Goal: Transaction & Acquisition: Book appointment/travel/reservation

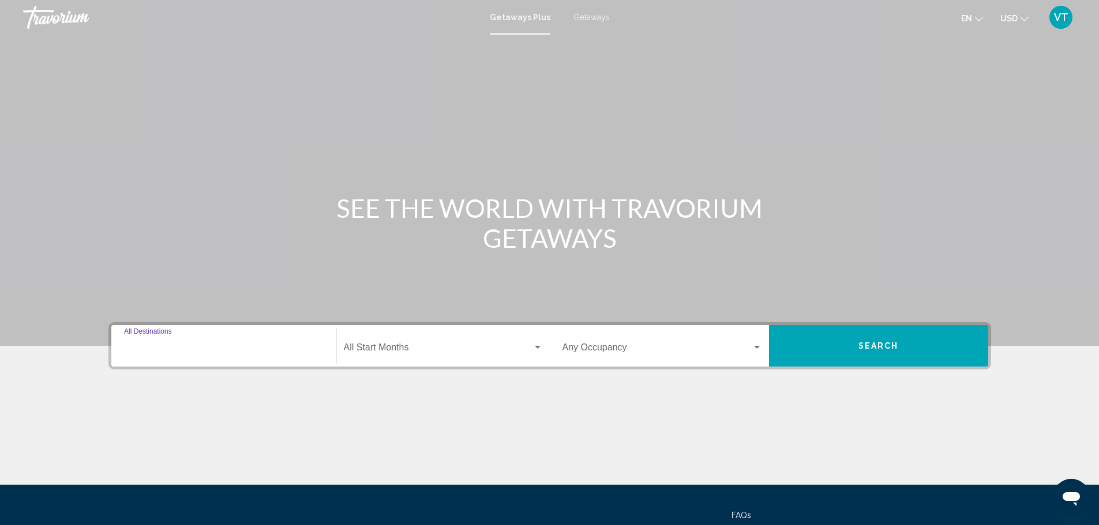
click at [164, 347] on input "Destination All Destinations" at bounding box center [224, 350] width 200 height 10
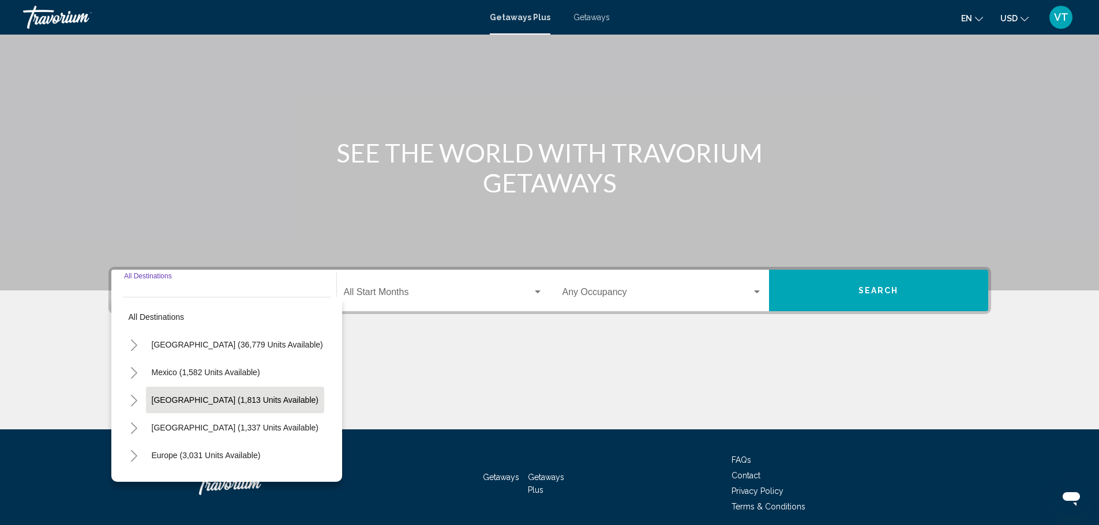
scroll to position [101, 0]
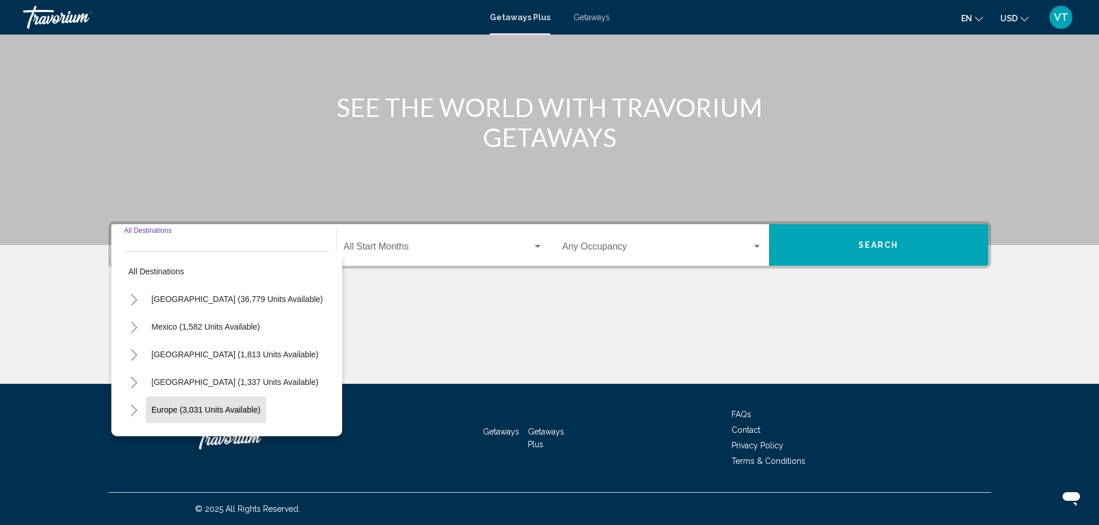
click at [235, 415] on button "Europe (3,031 units available)" at bounding box center [206, 410] width 121 height 27
type input "**********"
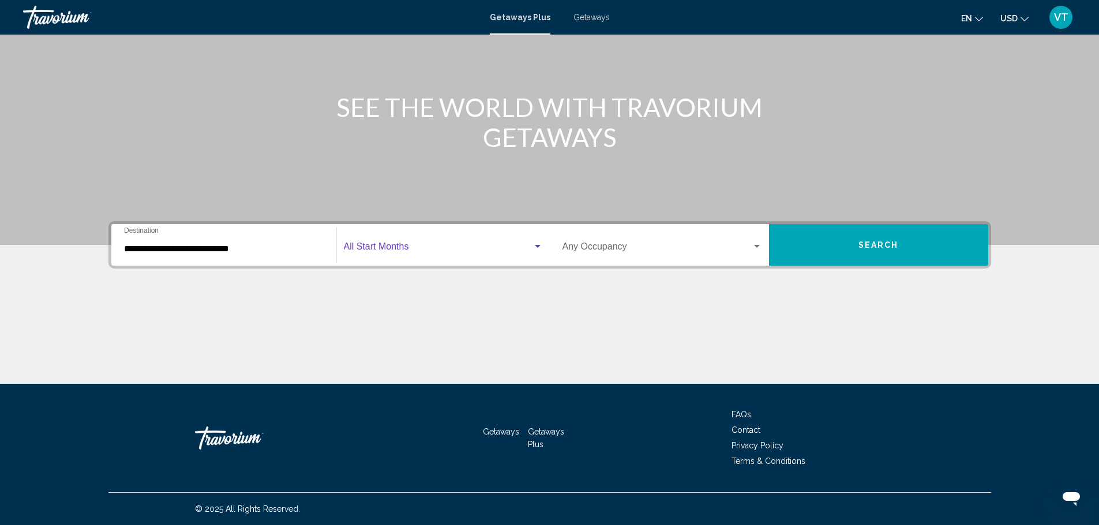
click at [535, 252] on div "Search widget" at bounding box center [443, 249] width 199 height 10
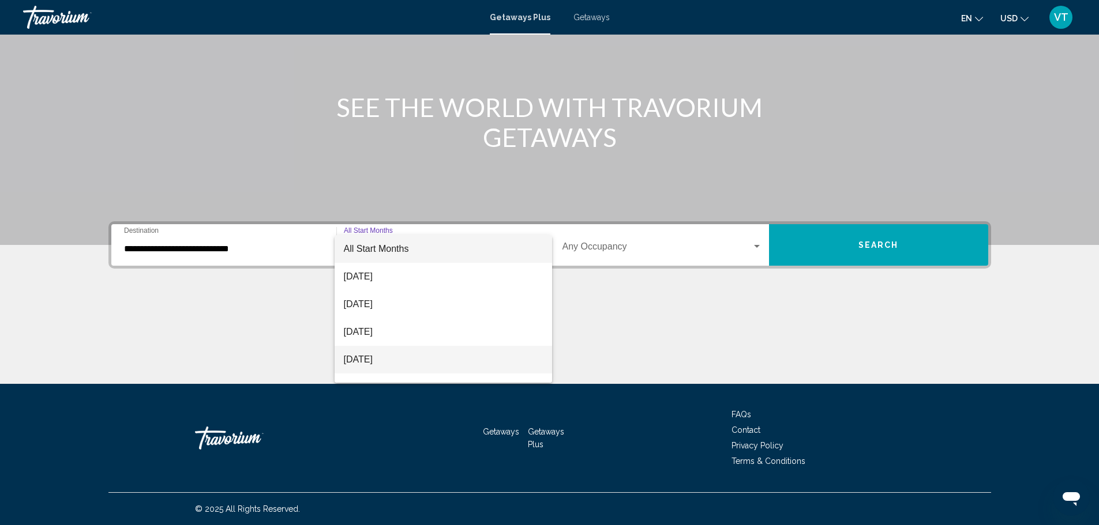
click at [444, 366] on span "[DATE]" at bounding box center [443, 360] width 199 height 28
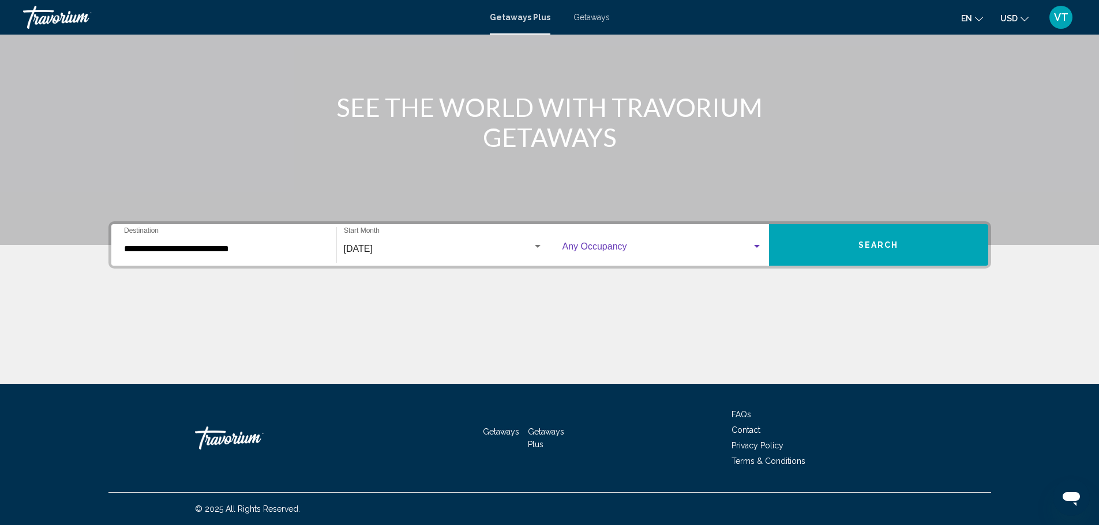
click at [760, 248] on div "Search widget" at bounding box center [756, 246] width 10 height 9
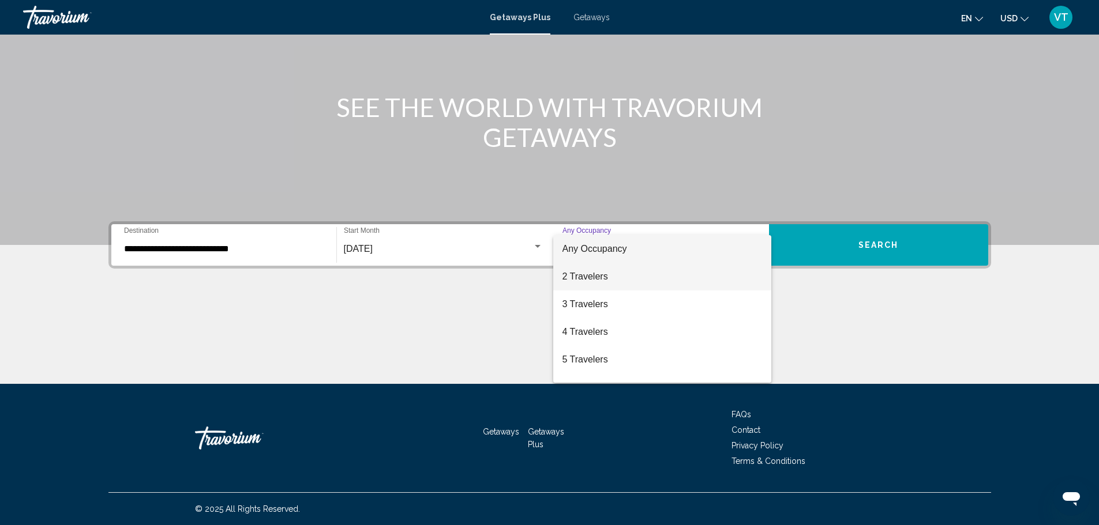
click at [697, 282] on span "2 Travelers" at bounding box center [662, 277] width 200 height 28
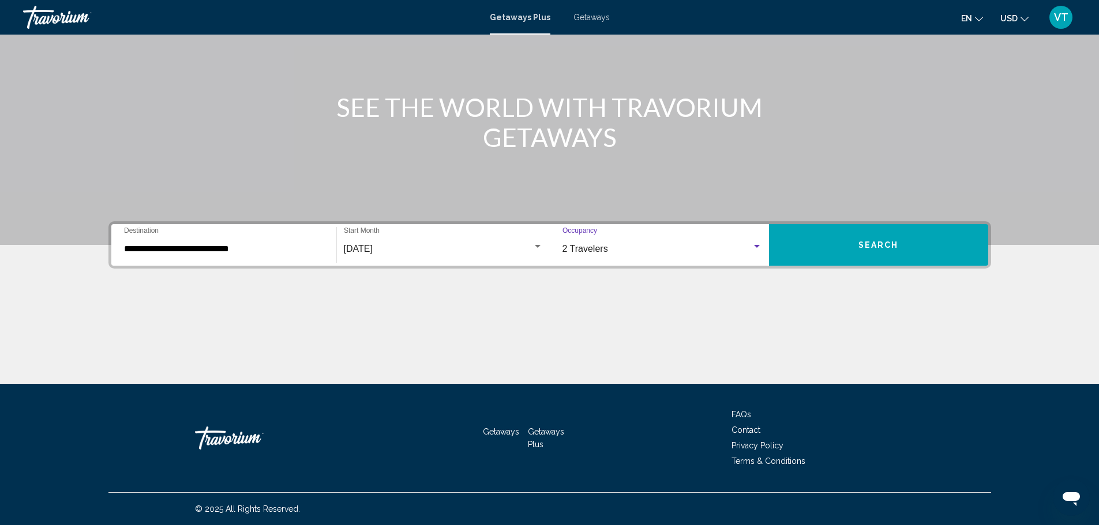
click at [885, 259] on button "Search" at bounding box center [878, 245] width 219 height 42
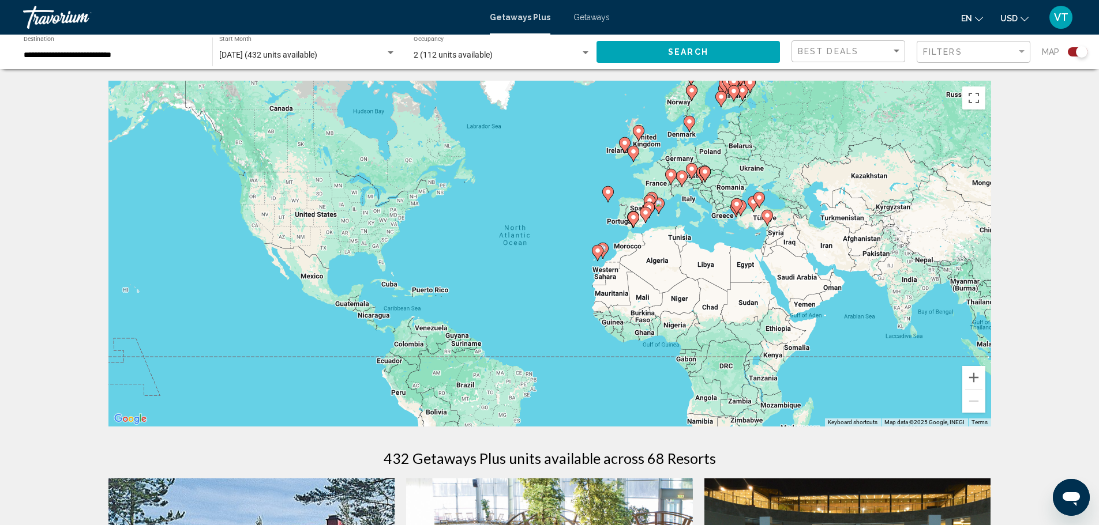
click at [632, 155] on image "Main content" at bounding box center [633, 151] width 7 height 7
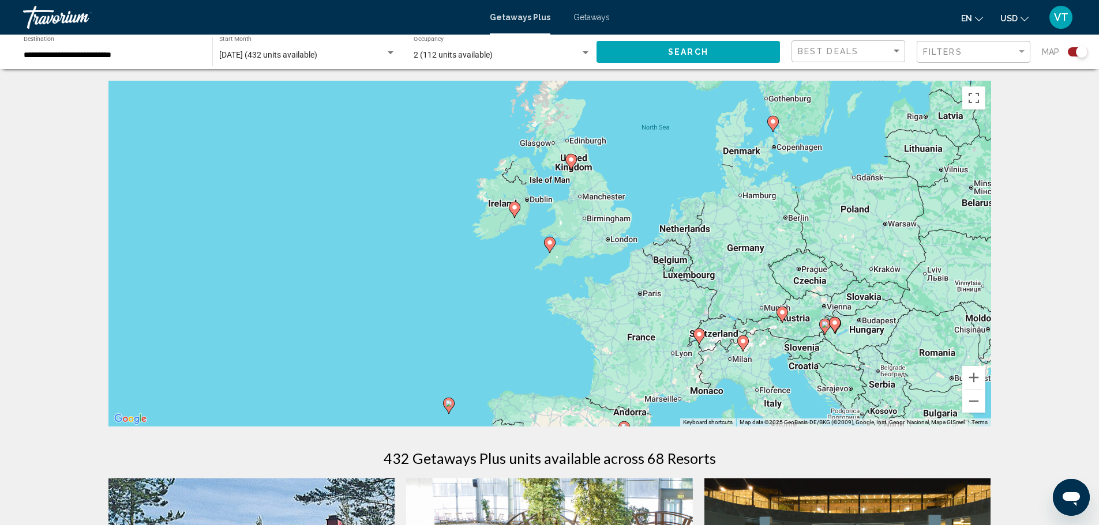
click at [573, 167] on icon "Main content" at bounding box center [571, 162] width 12 height 16
type input "**********"
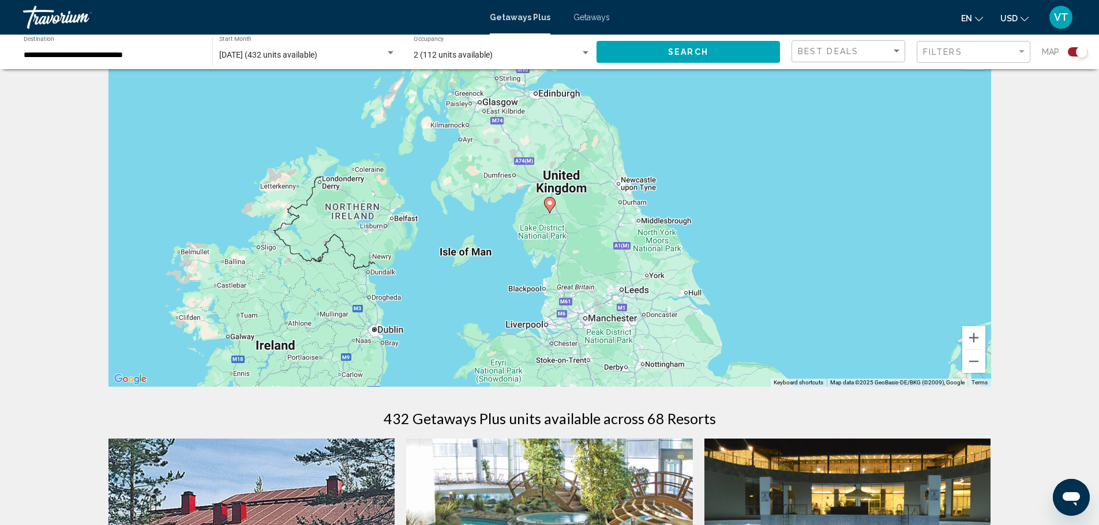
scroll to position [58, 0]
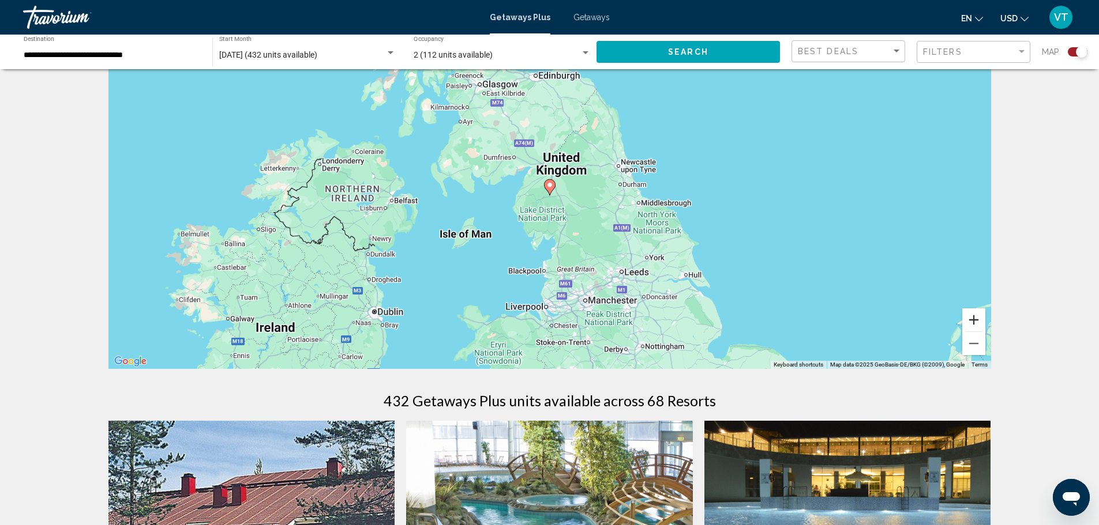
click at [969, 321] on button "Zoom in" at bounding box center [973, 320] width 23 height 23
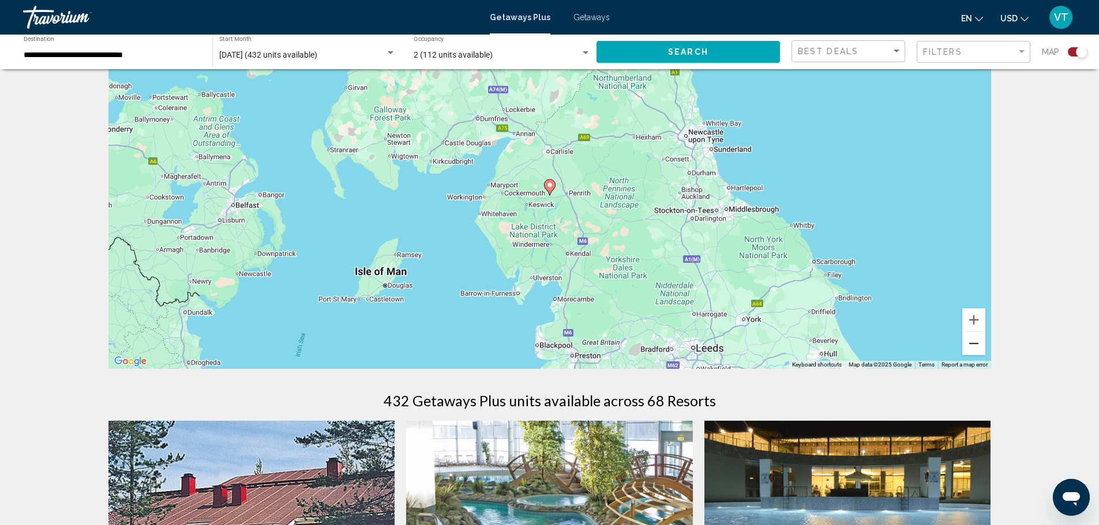
click at [972, 343] on button "Zoom out" at bounding box center [973, 343] width 23 height 23
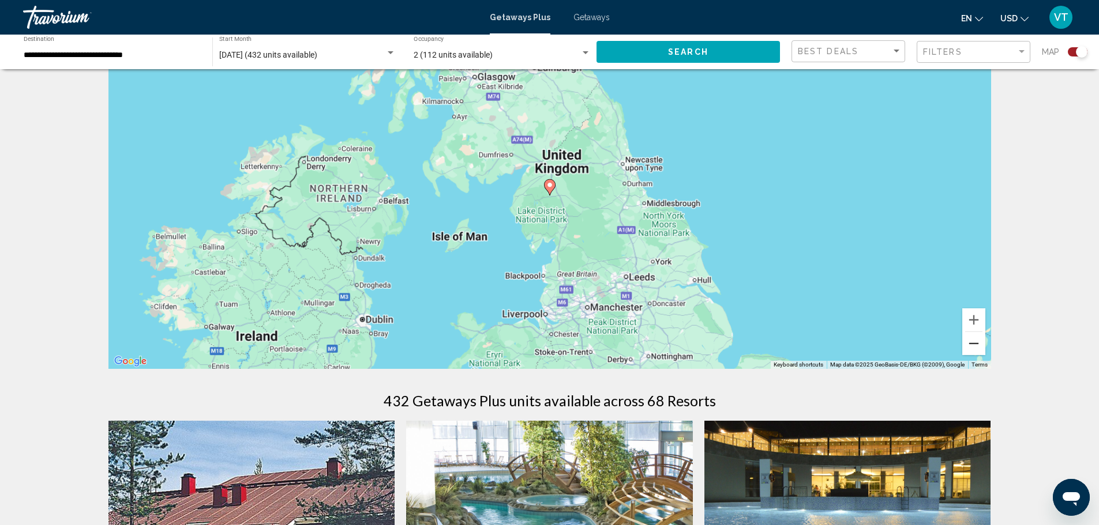
click at [972, 343] on button "Zoom out" at bounding box center [973, 343] width 23 height 23
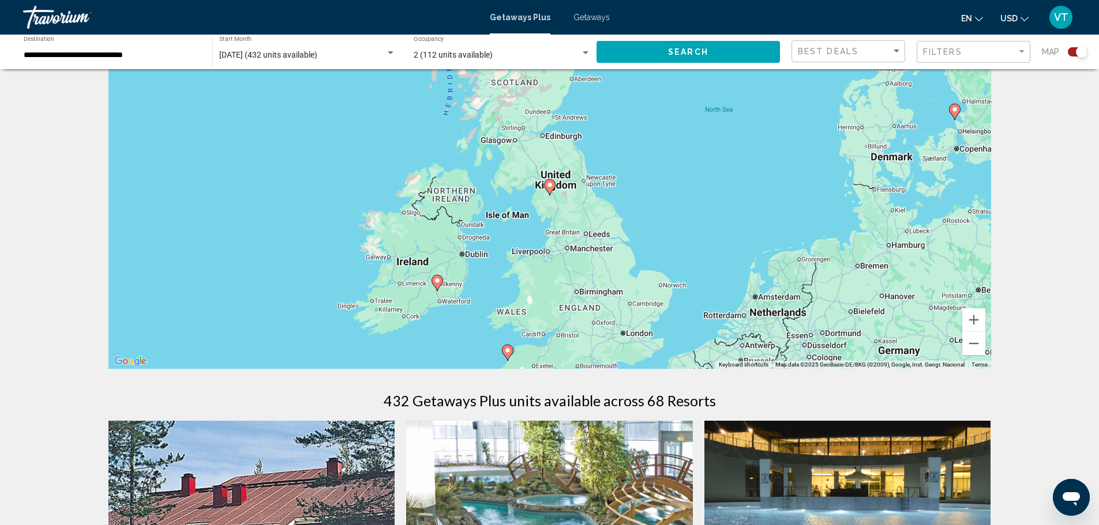
click at [625, 338] on div "To navigate, press the arrow keys. To activate drag with keyboard, press Alt + …" at bounding box center [549, 196] width 882 height 346
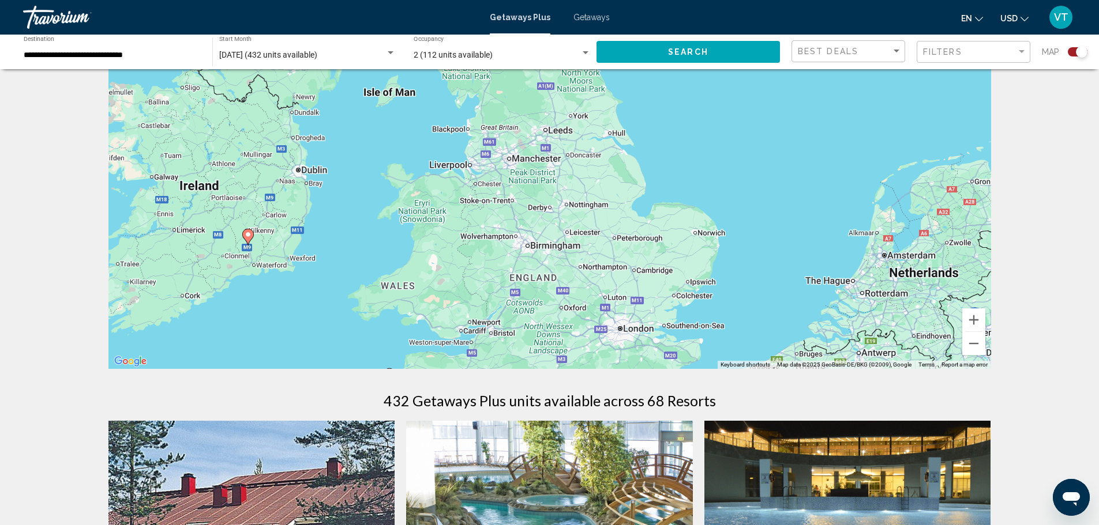
click at [625, 338] on div "To navigate, press the arrow keys. To activate drag with keyboard, press Alt + …" at bounding box center [549, 196] width 882 height 346
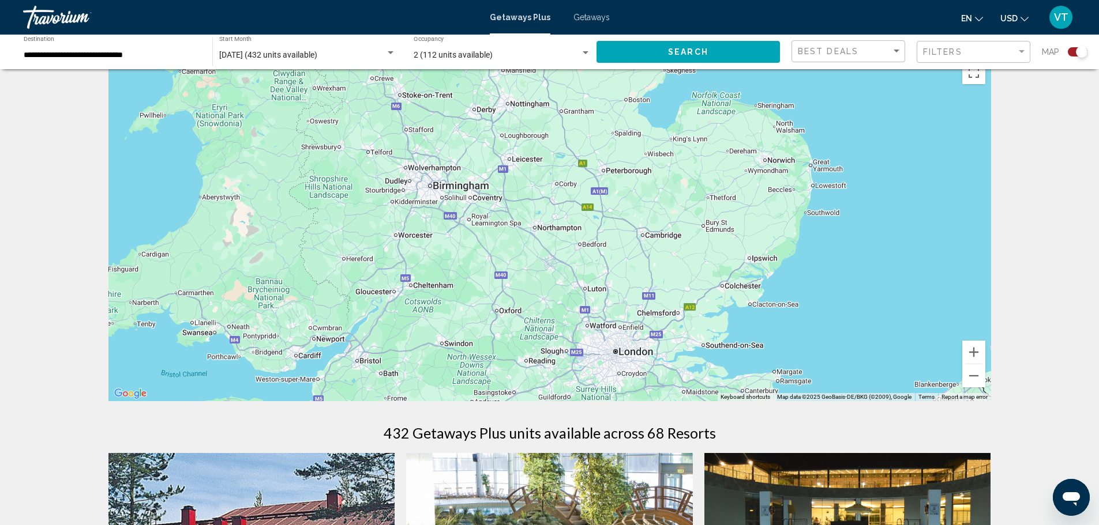
scroll to position [0, 0]
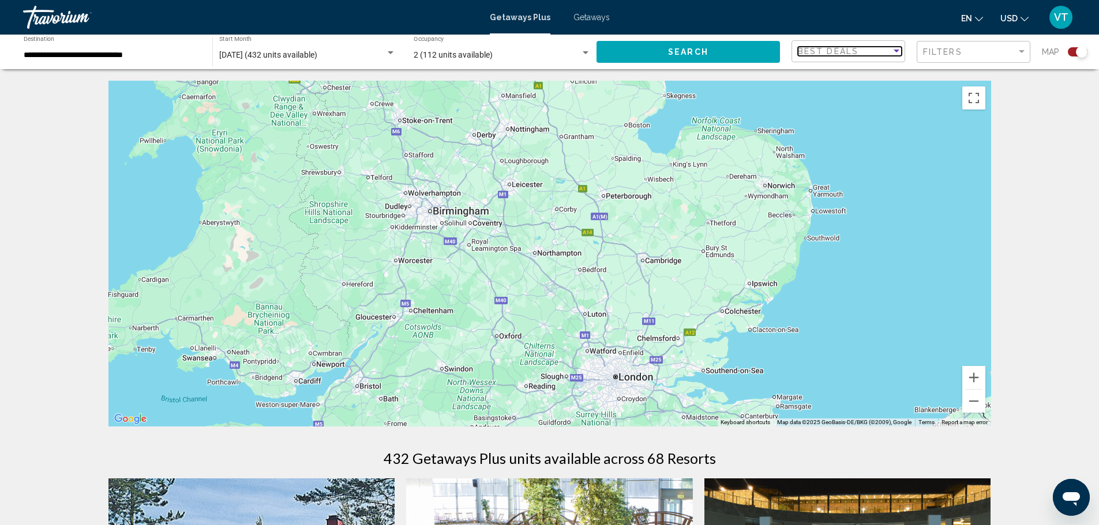
click at [896, 51] on div "Sort by" at bounding box center [896, 51] width 6 height 3
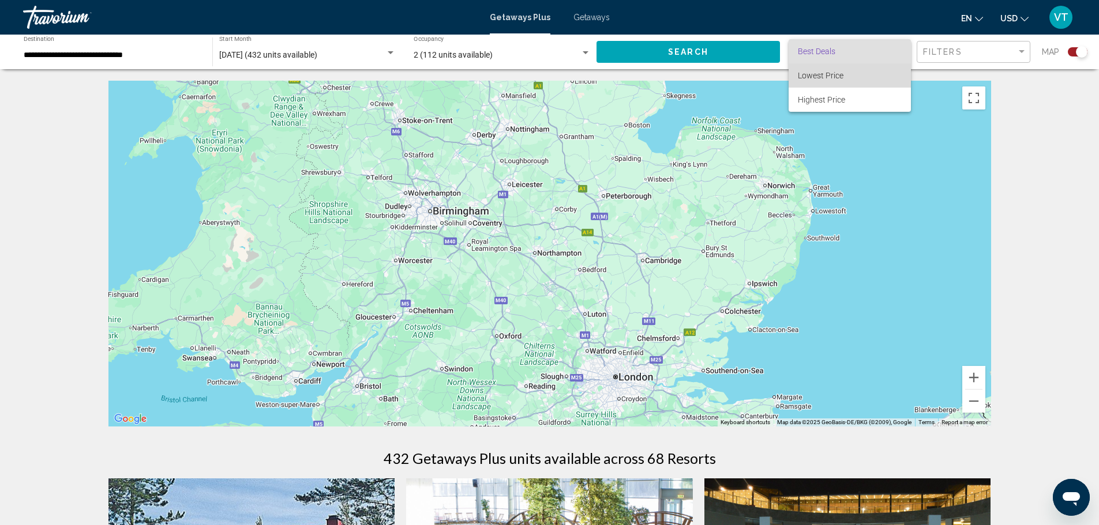
click at [866, 81] on span "Lowest Price" at bounding box center [850, 75] width 104 height 24
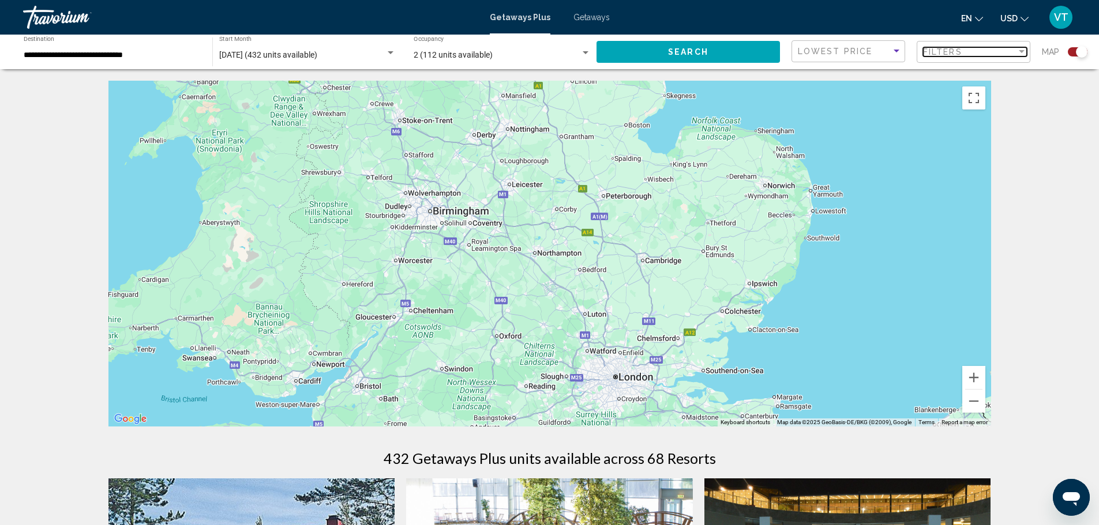
click at [1023, 52] on div "Filter" at bounding box center [1021, 51] width 6 height 3
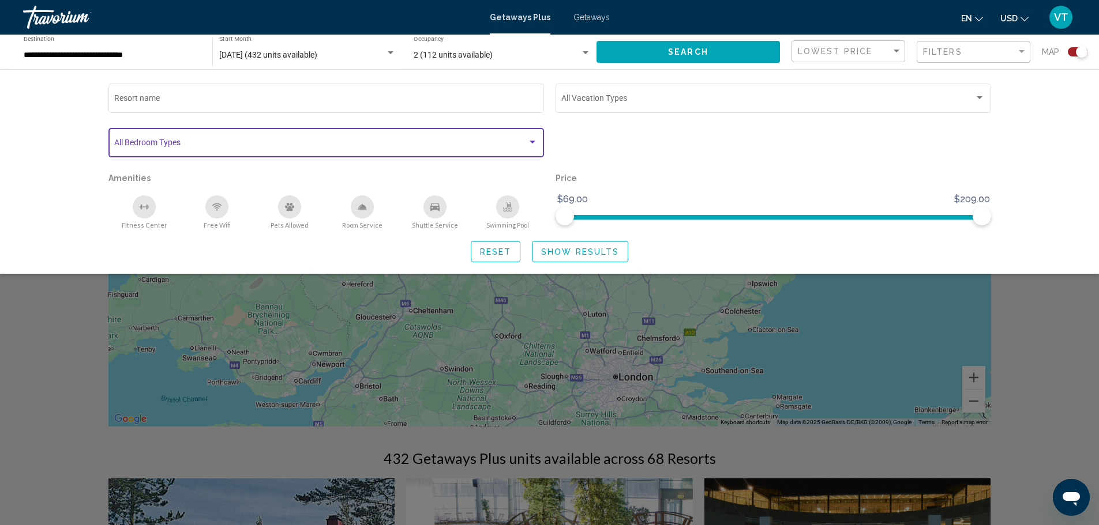
click at [531, 141] on div "Search widget" at bounding box center [532, 142] width 6 height 3
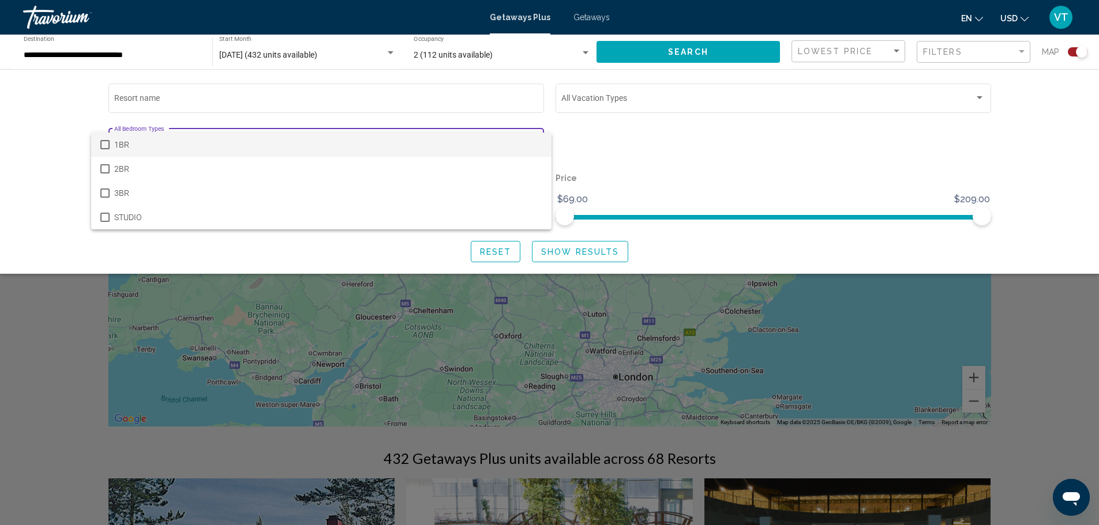
click at [106, 146] on mat-pseudo-checkbox at bounding box center [104, 144] width 9 height 9
click at [581, 250] on div at bounding box center [549, 262] width 1099 height 525
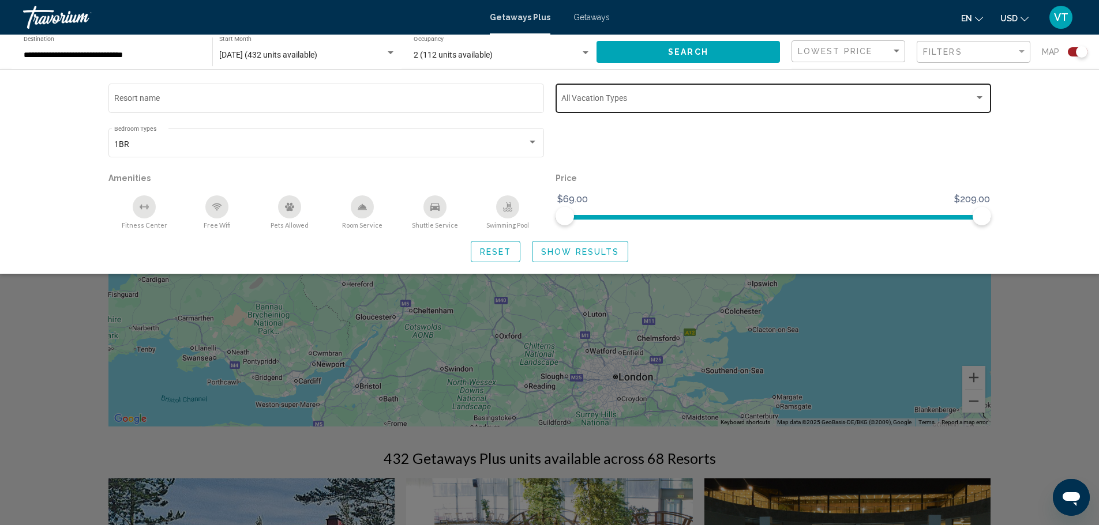
click at [987, 95] on div "Vacation Types All Vacation Types" at bounding box center [772, 97] width 435 height 32
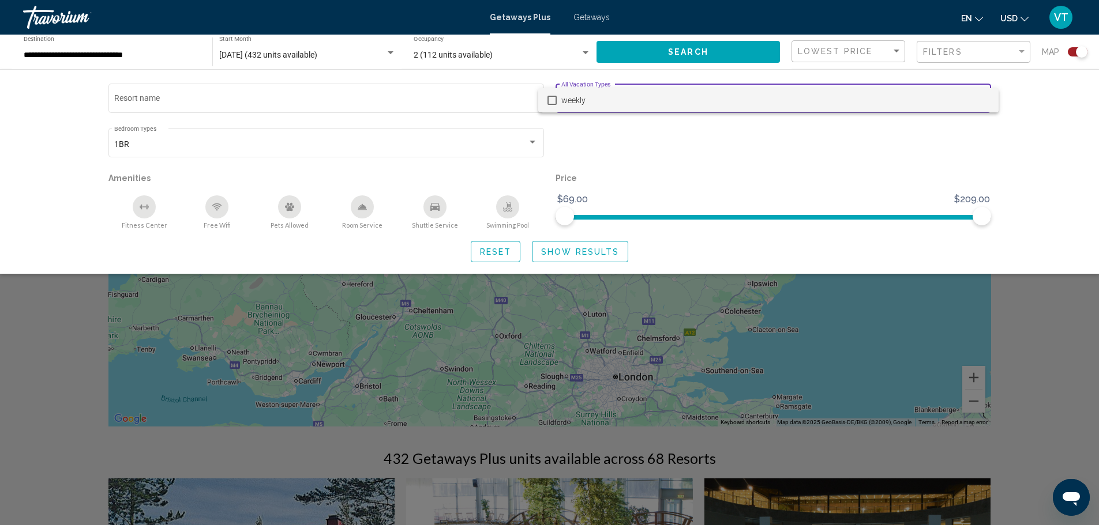
click at [555, 101] on mat-pseudo-checkbox at bounding box center [551, 100] width 9 height 9
click at [592, 251] on div at bounding box center [549, 262] width 1099 height 525
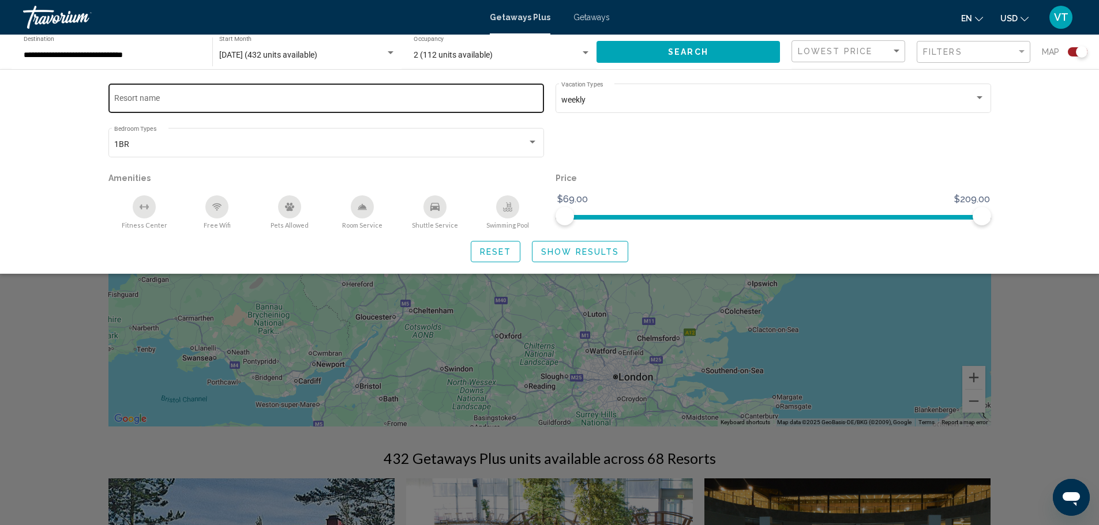
click at [271, 91] on div "Resort name" at bounding box center [325, 97] width 423 height 32
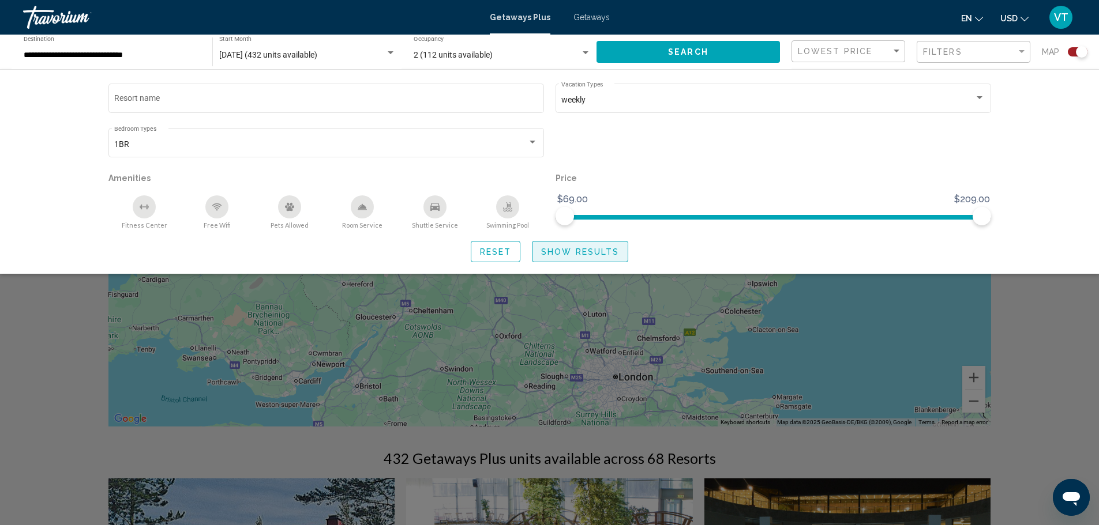
click at [552, 255] on span "Show Results" at bounding box center [580, 251] width 78 height 9
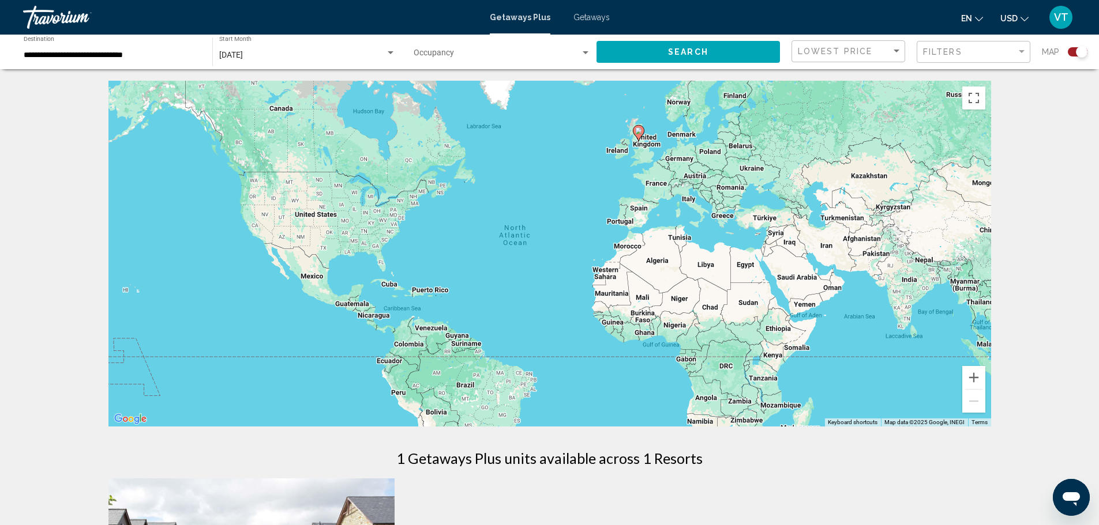
click at [638, 144] on div "To navigate, press the arrow keys. To activate drag with keyboard, press Alt + …" at bounding box center [549, 254] width 882 height 346
click at [640, 131] on image "Main content" at bounding box center [638, 130] width 7 height 7
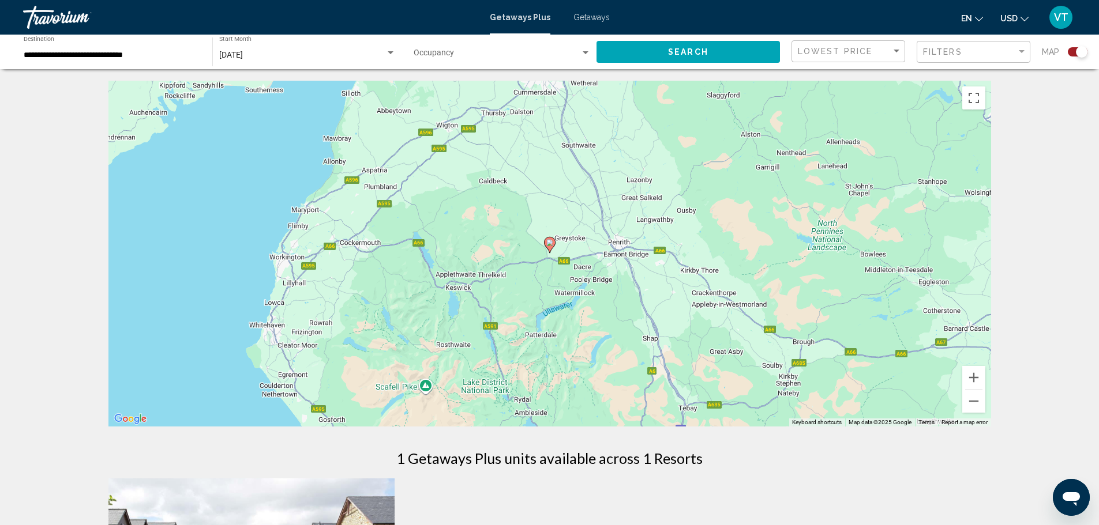
click at [640, 131] on div "To navigate, press the arrow keys. To activate drag with keyboard, press Alt + …" at bounding box center [549, 254] width 882 height 346
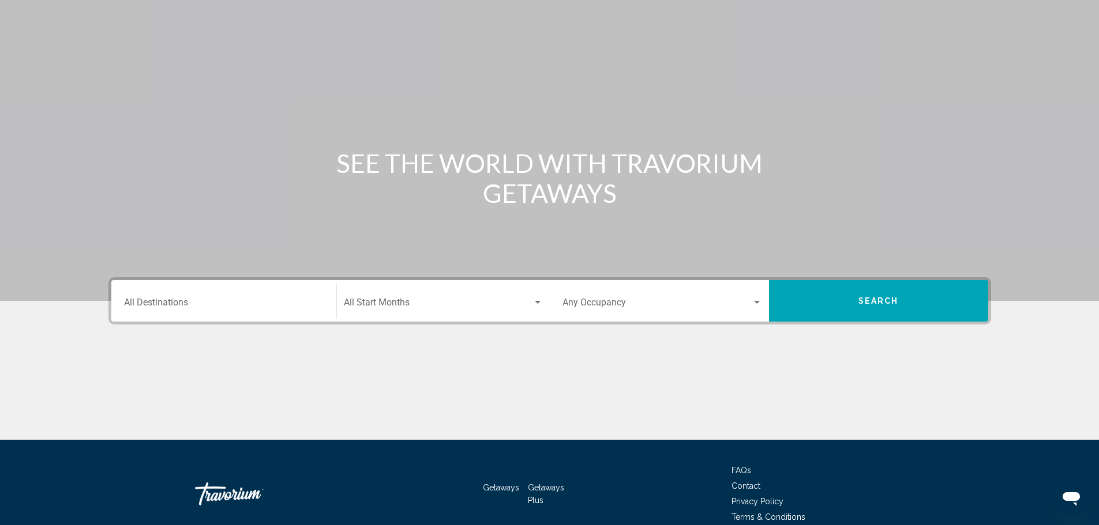
scroll to position [101, 0]
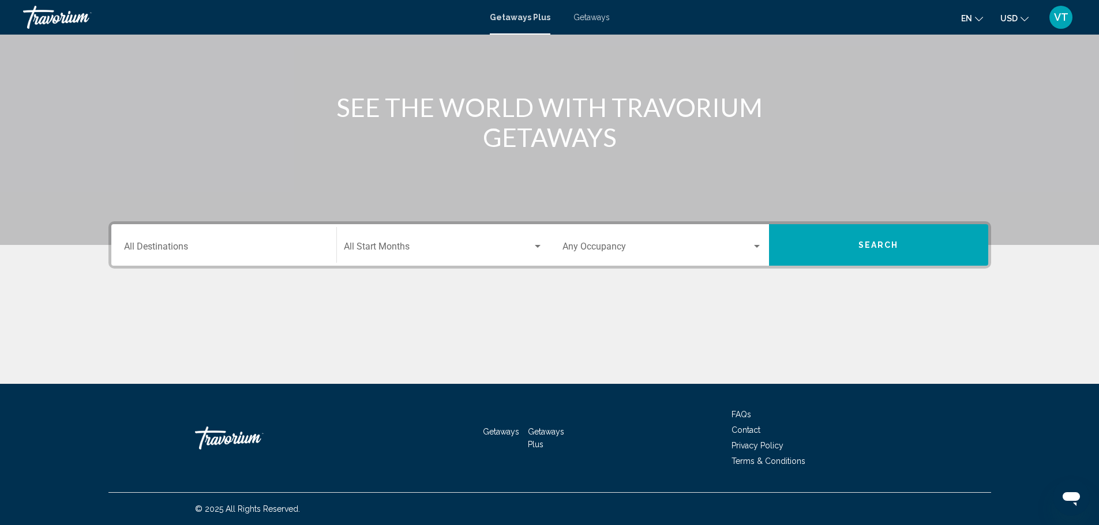
click at [894, 233] on button "Search" at bounding box center [878, 245] width 219 height 42
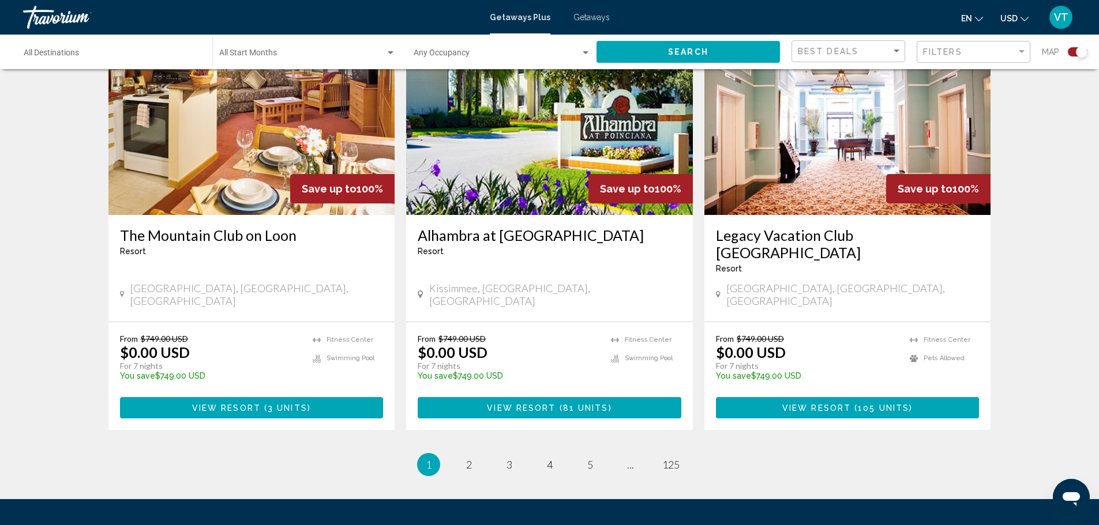
scroll to position [1614, 0]
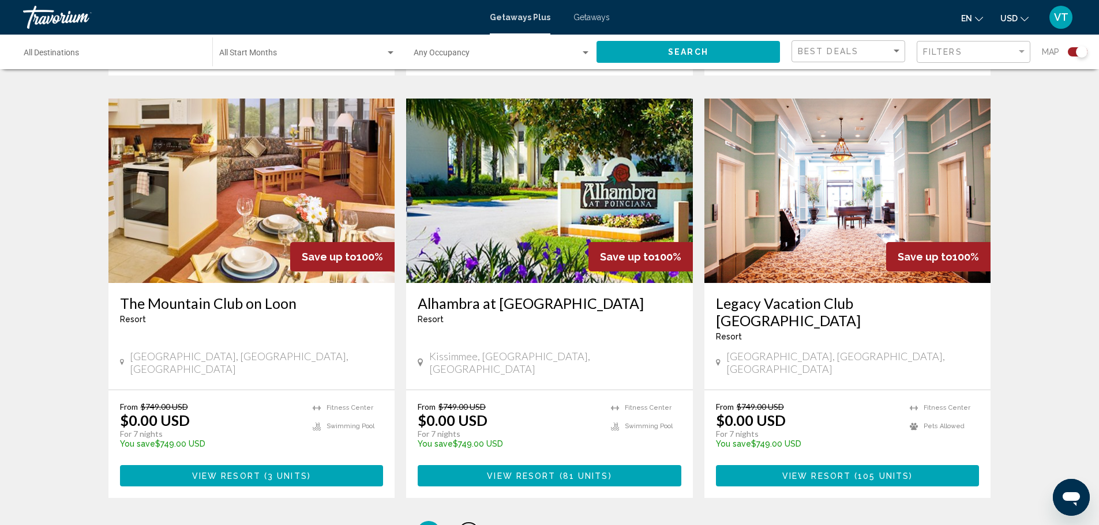
click at [468, 525] on span "2" at bounding box center [469, 533] width 6 height 13
